Goal: Find specific page/section: Find specific page/section

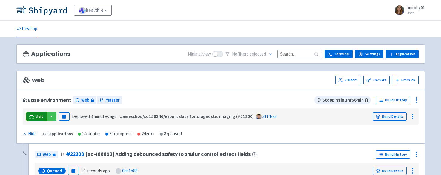
click at [35, 116] on link "Visit" at bounding box center [36, 116] width 20 height 8
click at [302, 51] on input at bounding box center [300, 54] width 45 height 8
paste input "21973"
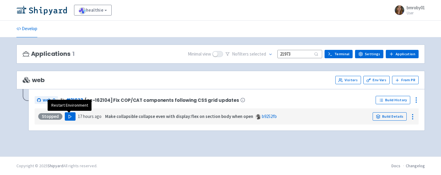
type input "21973"
click at [69, 115] on icon "button" at bounding box center [70, 116] width 4 height 4
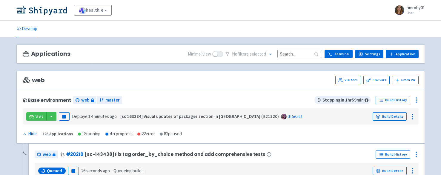
click at [288, 54] on input at bounding box center [300, 54] width 45 height 8
paste input "21973"
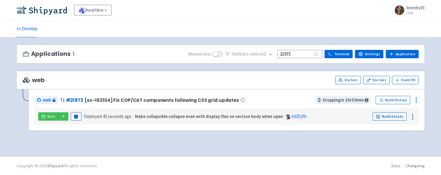
type input "21973"
